Goal: Download file/media

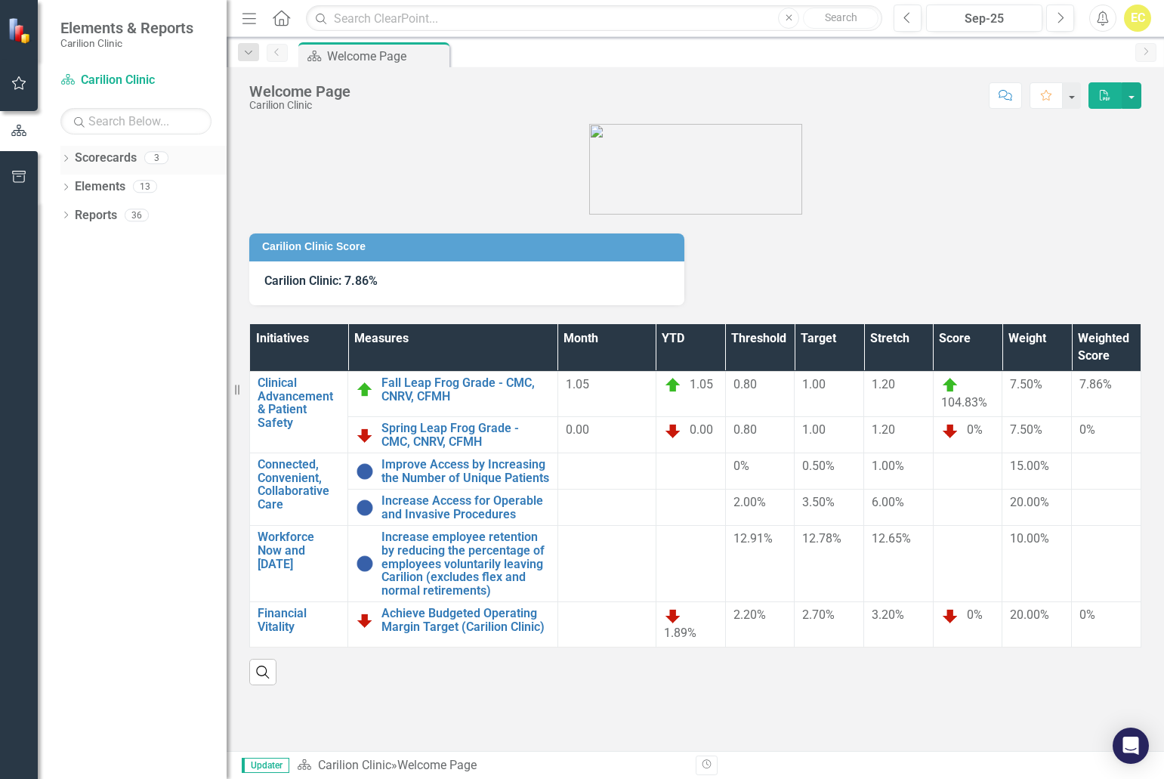
click at [66, 160] on icon "Dropdown" at bounding box center [65, 160] width 11 height 8
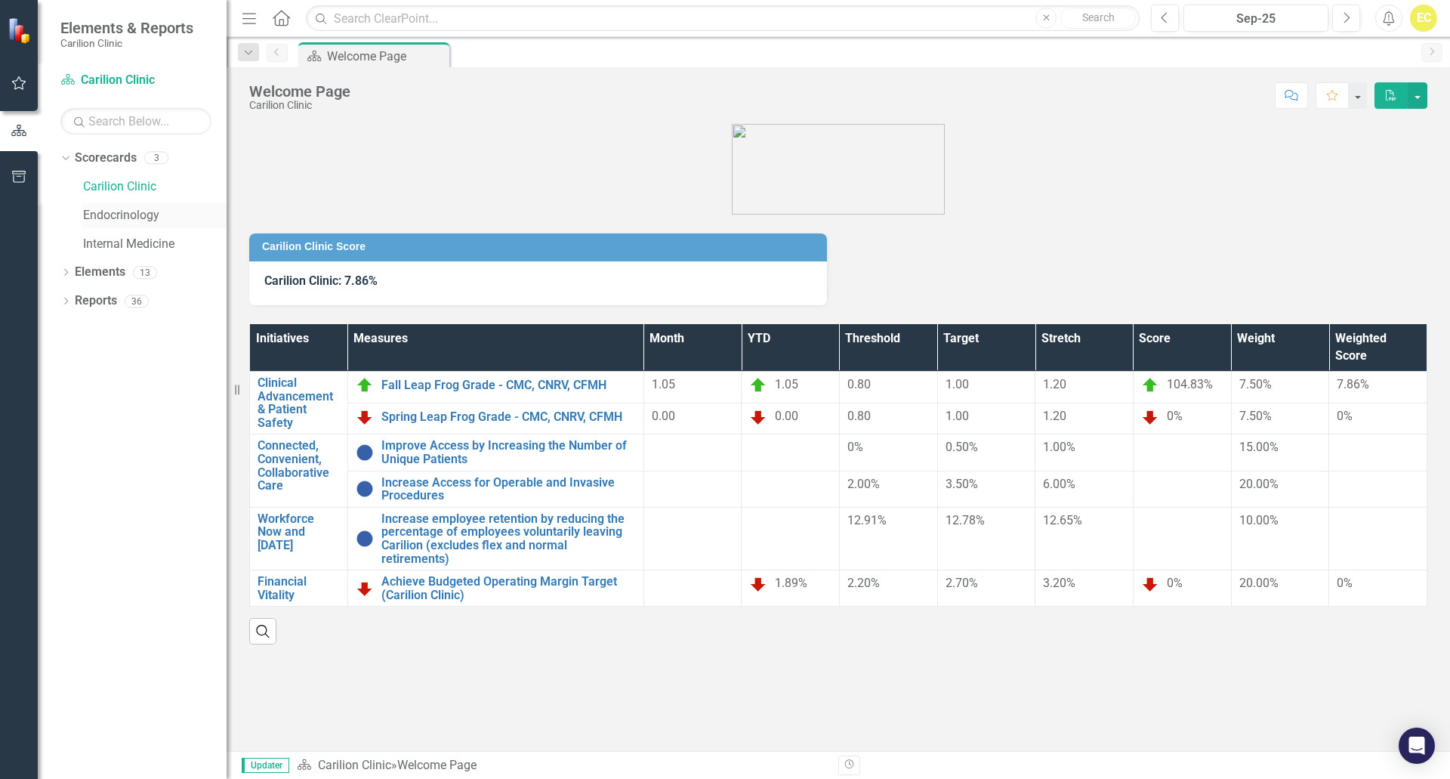
click at [90, 217] on link "Endocrinology" at bounding box center [155, 215] width 144 height 17
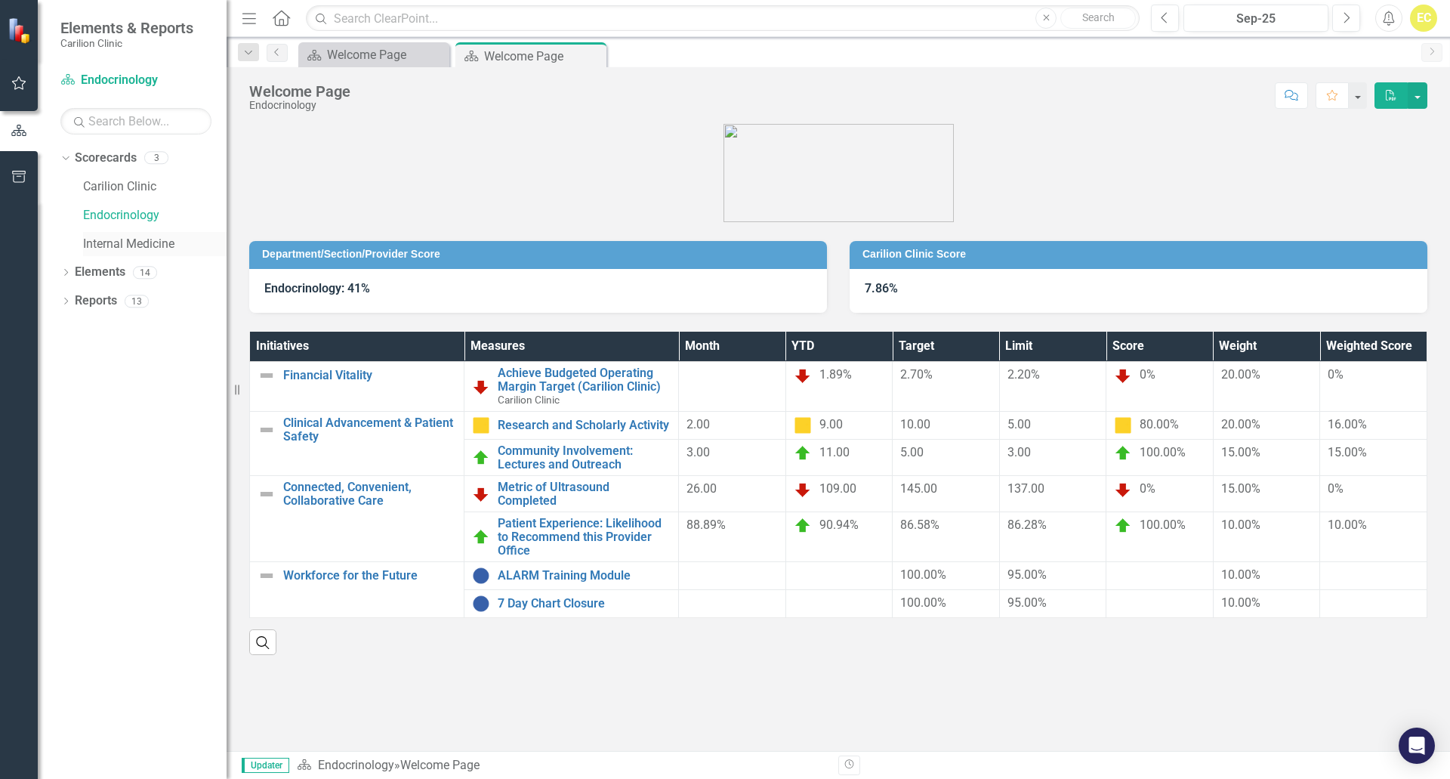
click at [97, 244] on link "Internal Medicine" at bounding box center [155, 244] width 144 height 17
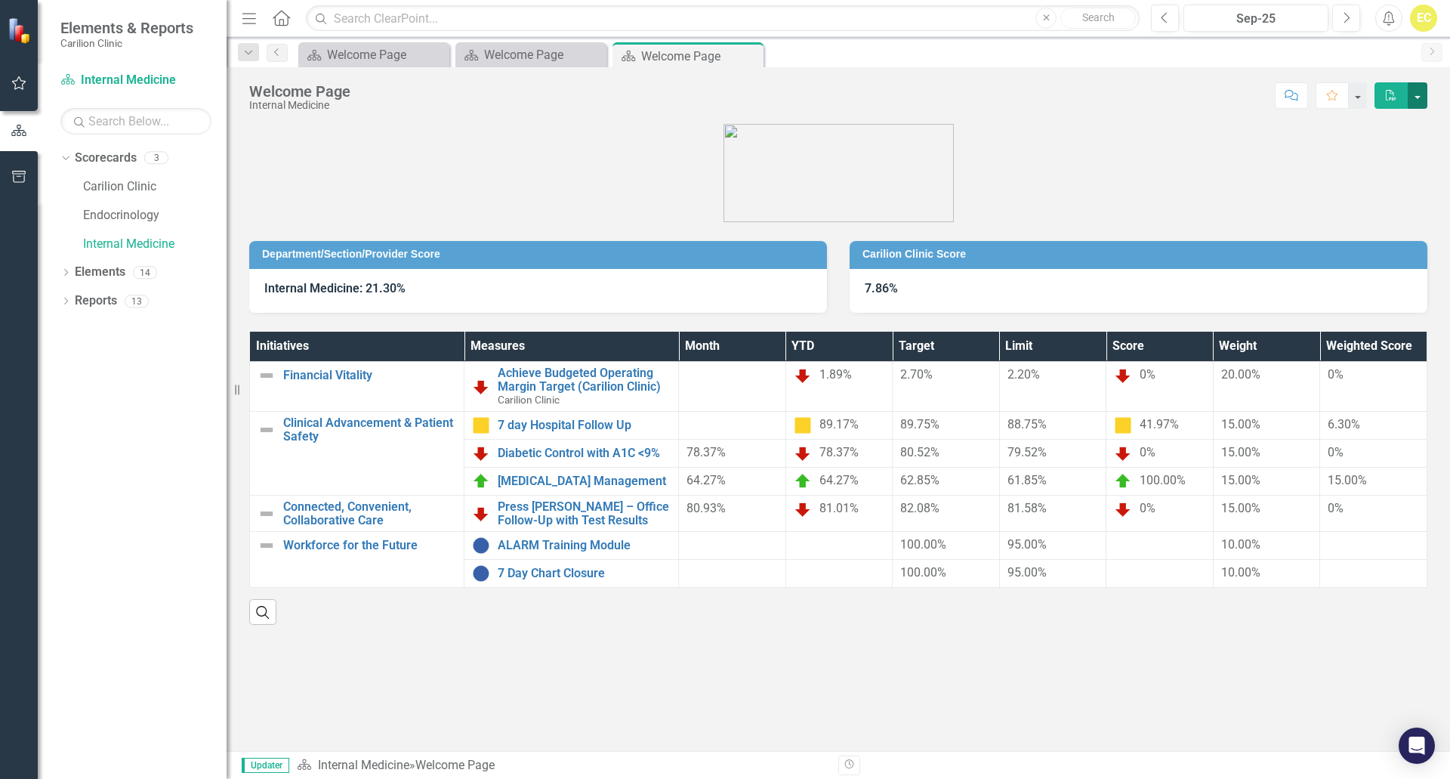
click at [1163, 88] on button "button" at bounding box center [1418, 95] width 20 height 26
click at [1163, 149] on link "PDF Export to PDF" at bounding box center [1366, 154] width 122 height 28
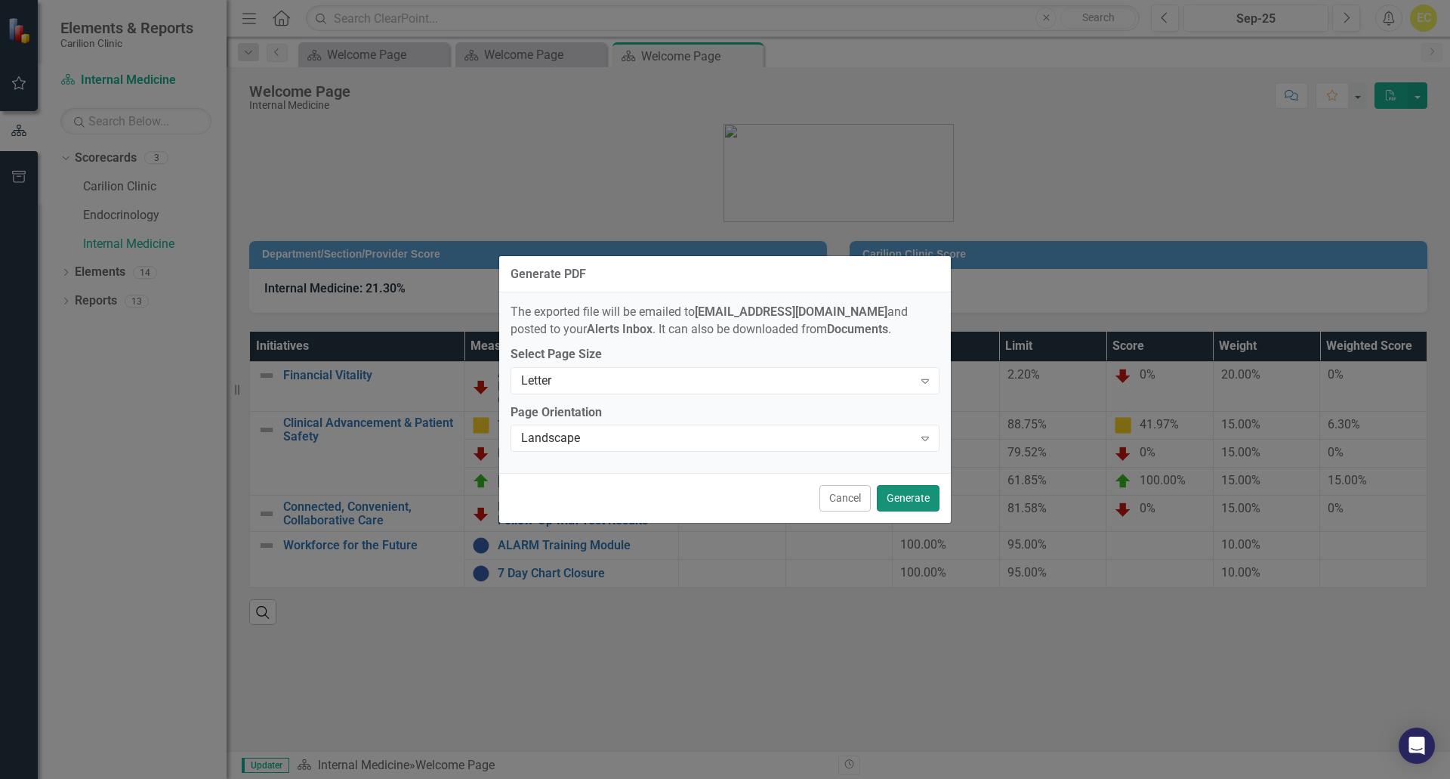
click at [908, 494] on button "Generate" at bounding box center [908, 498] width 63 height 26
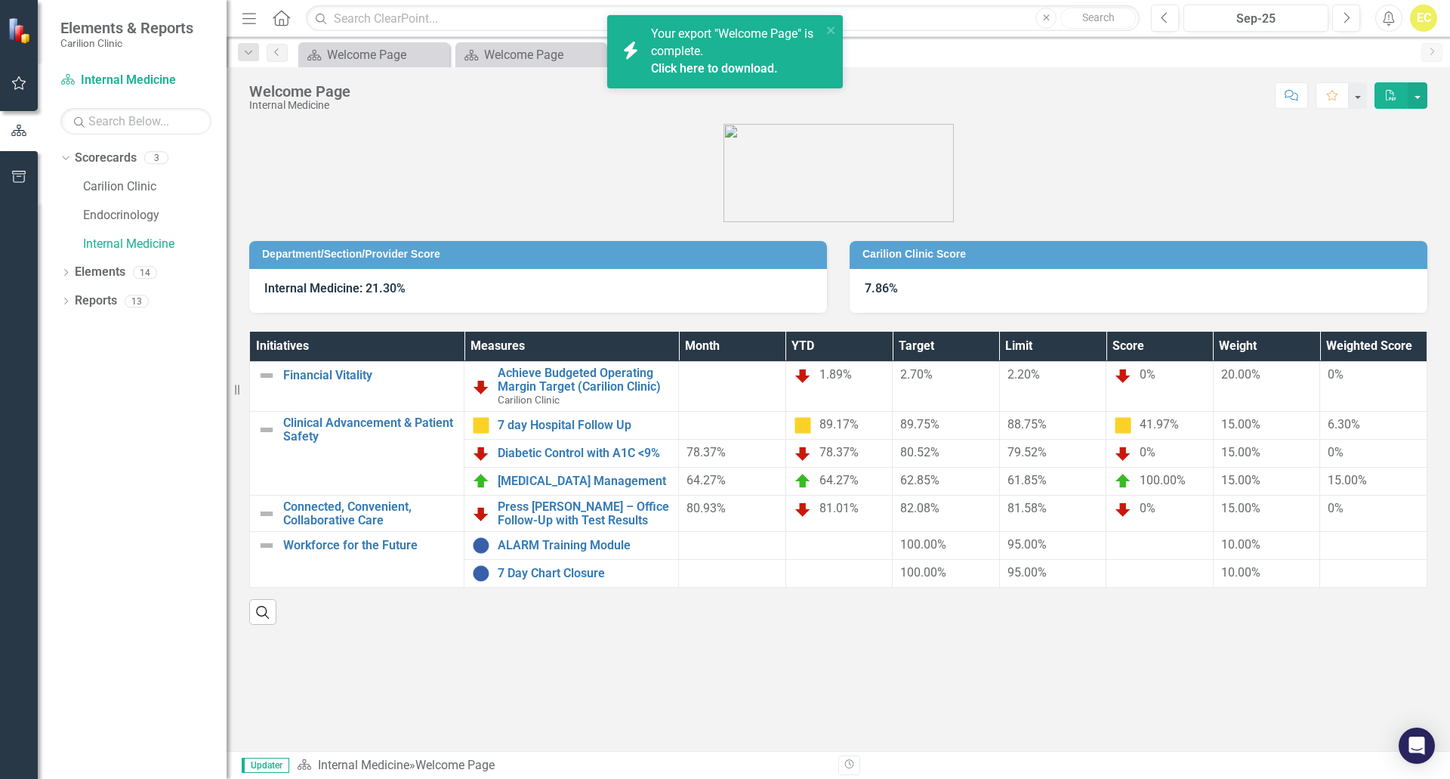
click at [715, 80] on div "icon.bolt Your export "Welcome Page" is complete. Click here to download." at bounding box center [719, 51] width 213 height 61
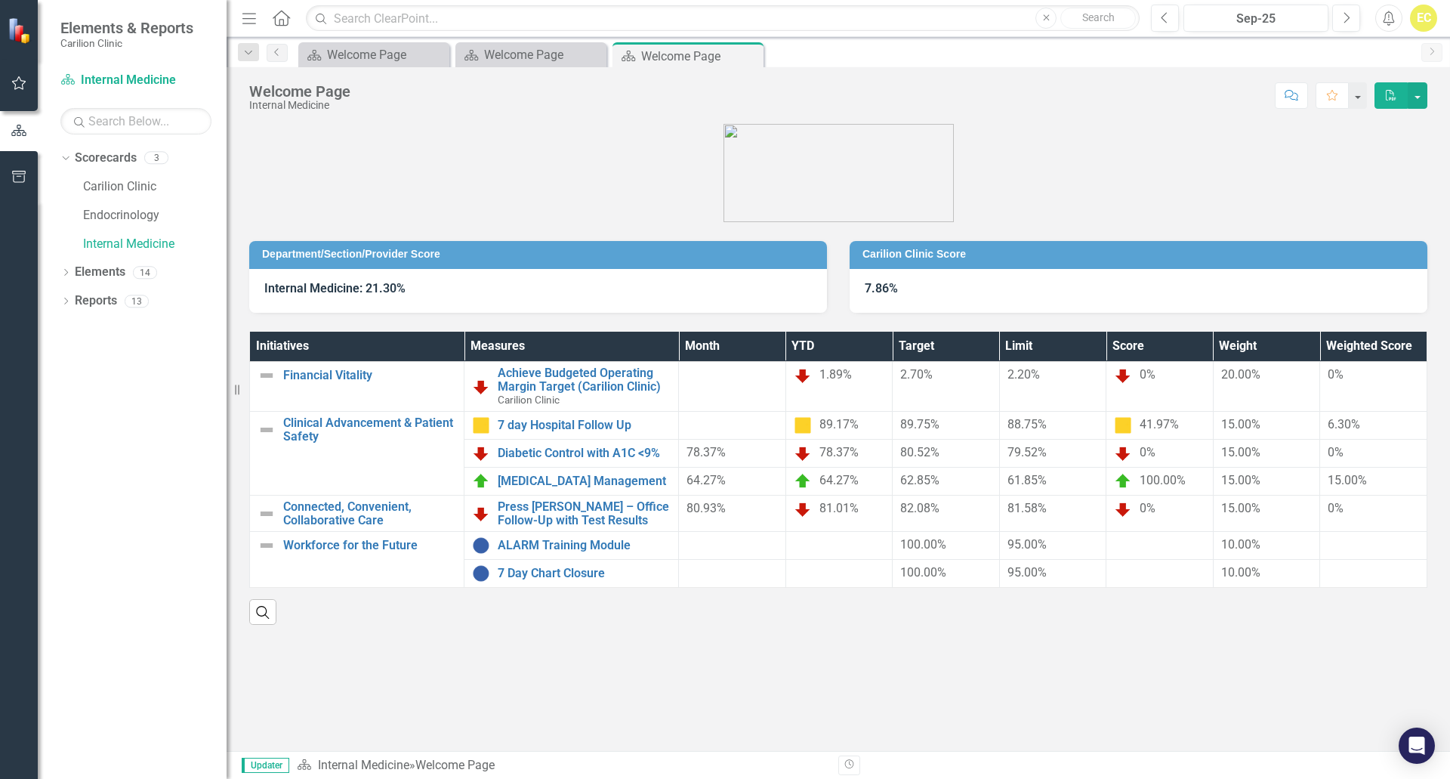
click at [1043, 707] on div "Department/Section/Provider Score Internal Medicine: 21.30% Carilion Clinic Sco…" at bounding box center [839, 437] width 1224 height 627
click at [1057, 168] on figure at bounding box center [838, 173] width 1178 height 98
click at [1163, 103] on button "button" at bounding box center [1418, 95] width 20 height 26
click at [1163, 142] on figure at bounding box center [838, 173] width 1178 height 98
click at [1163, 93] on icon "PDF" at bounding box center [1392, 95] width 14 height 11
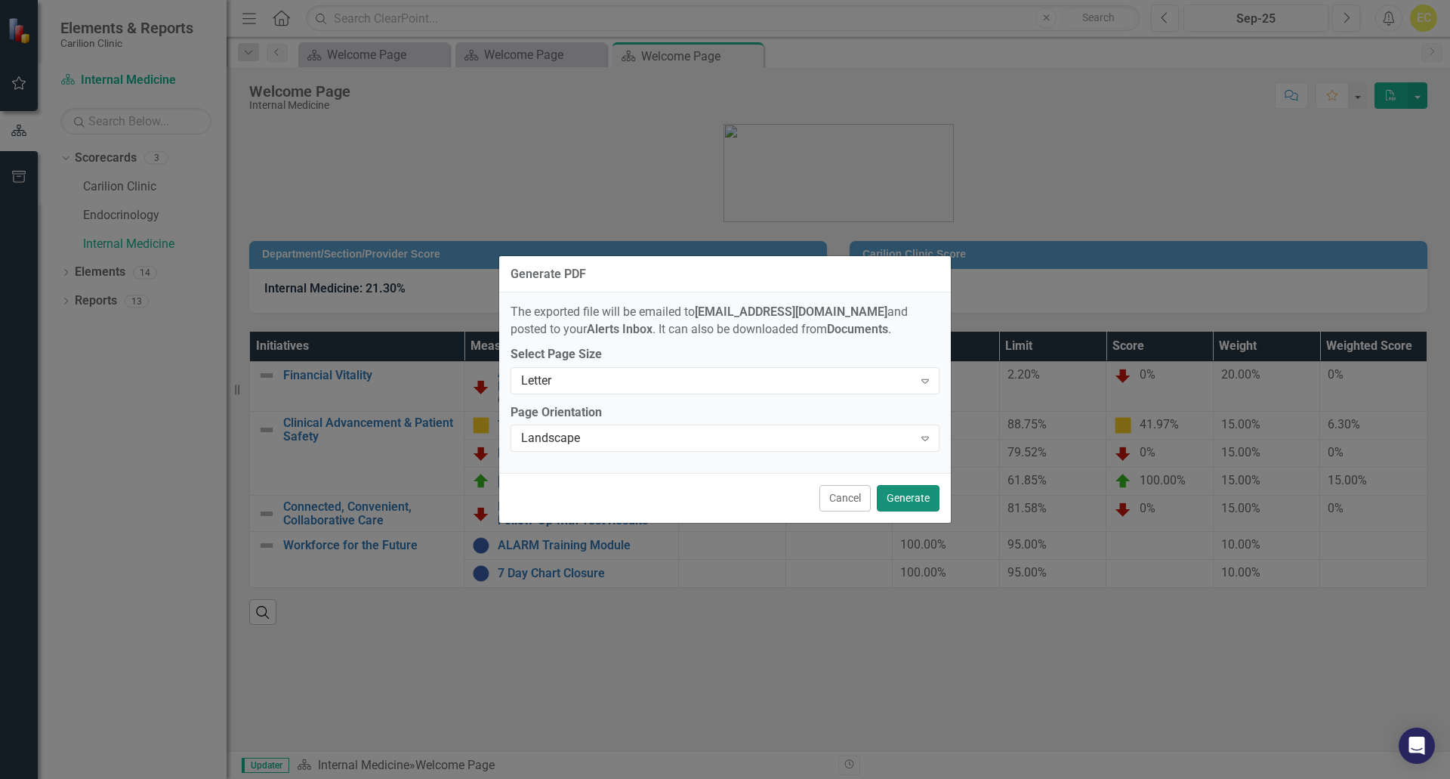
click at [899, 490] on button "Generate" at bounding box center [908, 498] width 63 height 26
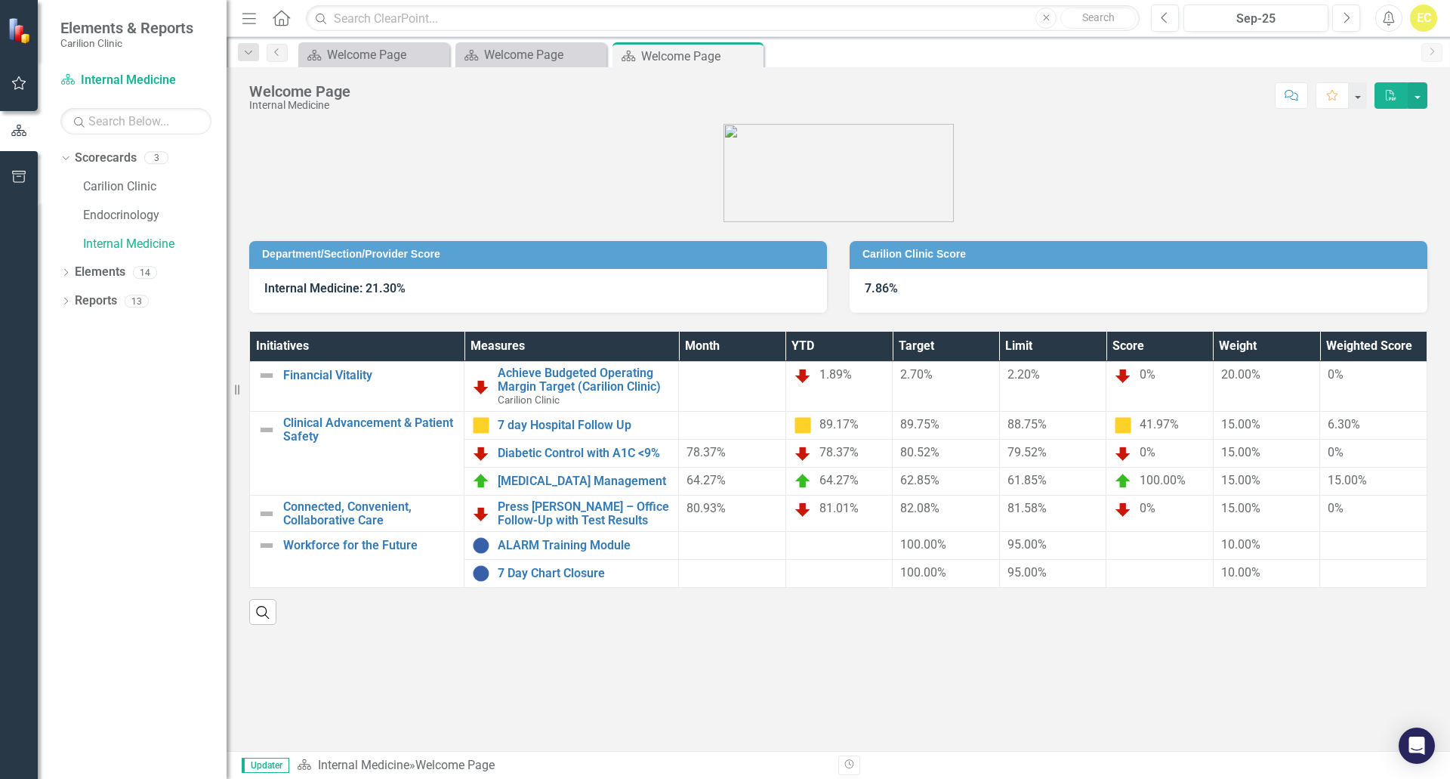
drag, startPoint x: 1033, startPoint y: 149, endPoint x: 1085, endPoint y: 103, distance: 69.1
click at [1033, 149] on figure at bounding box center [838, 173] width 1178 height 98
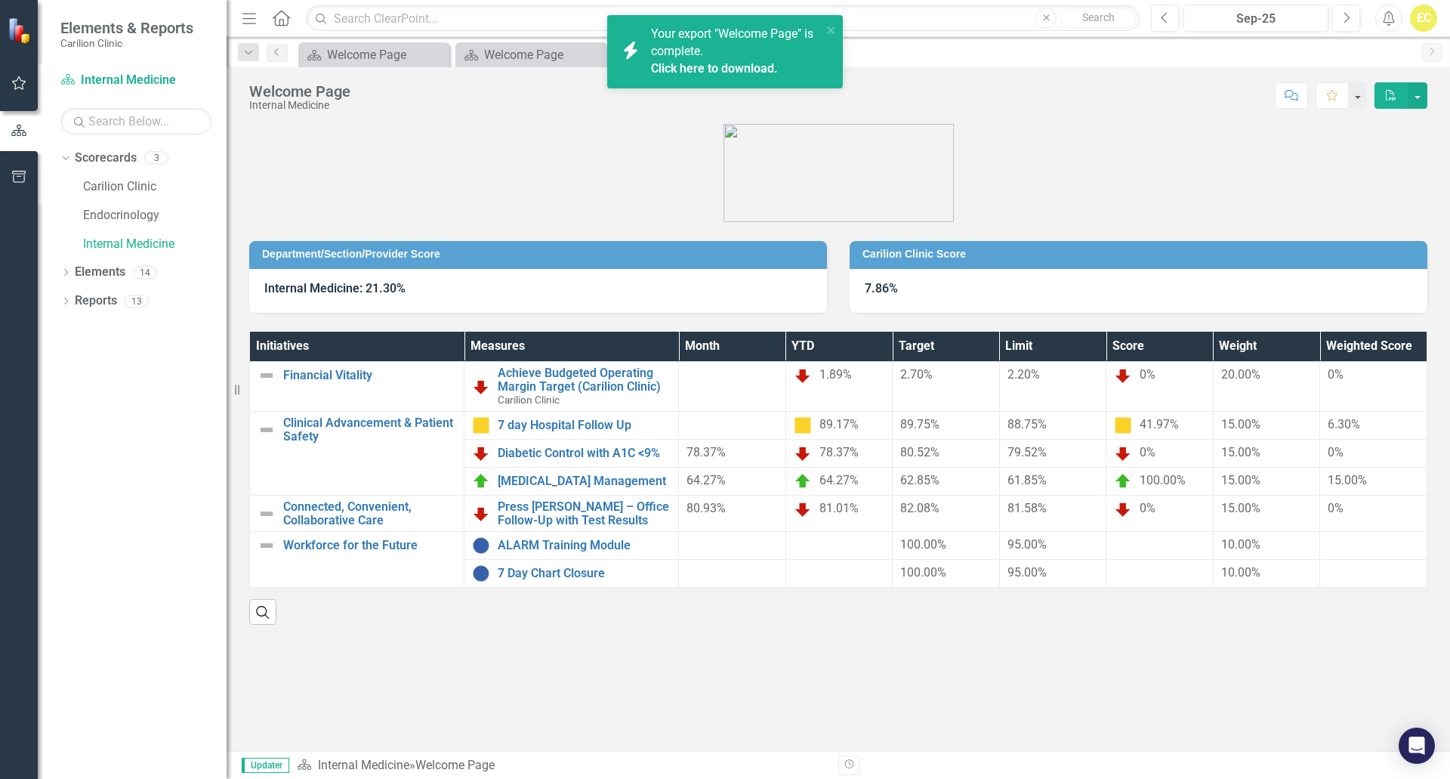
click at [724, 75] on link "Click here to download." at bounding box center [714, 68] width 127 height 14
